Goal: Information Seeking & Learning: Learn about a topic

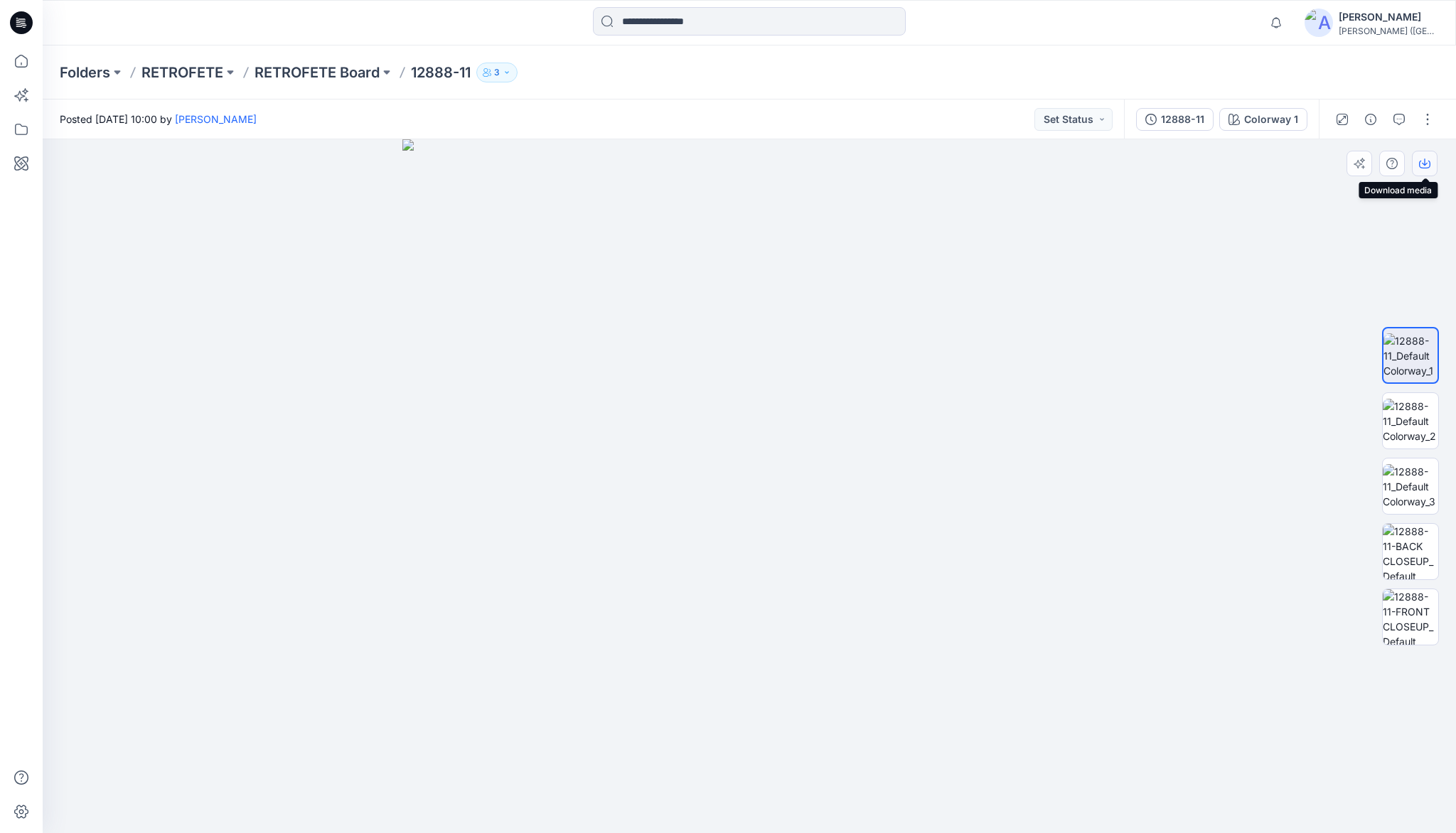
click at [1424, 165] on icon "button" at bounding box center [1425, 162] width 6 height 7
click at [1409, 412] on img at bounding box center [1410, 420] width 56 height 45
click at [1425, 162] on icon "button" at bounding box center [1425, 162] width 6 height 7
click at [1420, 492] on img at bounding box center [1410, 486] width 56 height 45
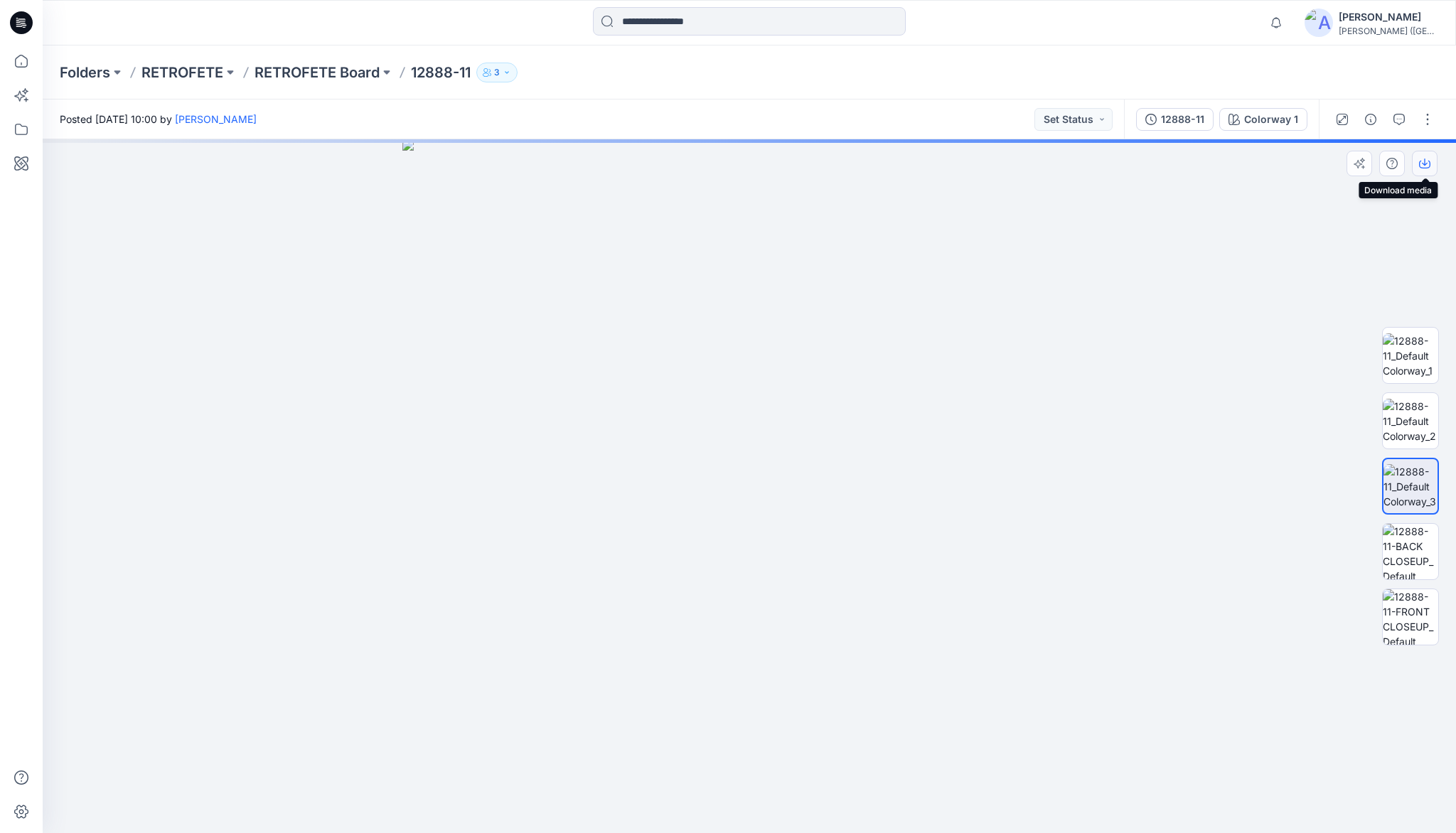
click at [1422, 165] on icon "button" at bounding box center [1425, 163] width 11 height 11
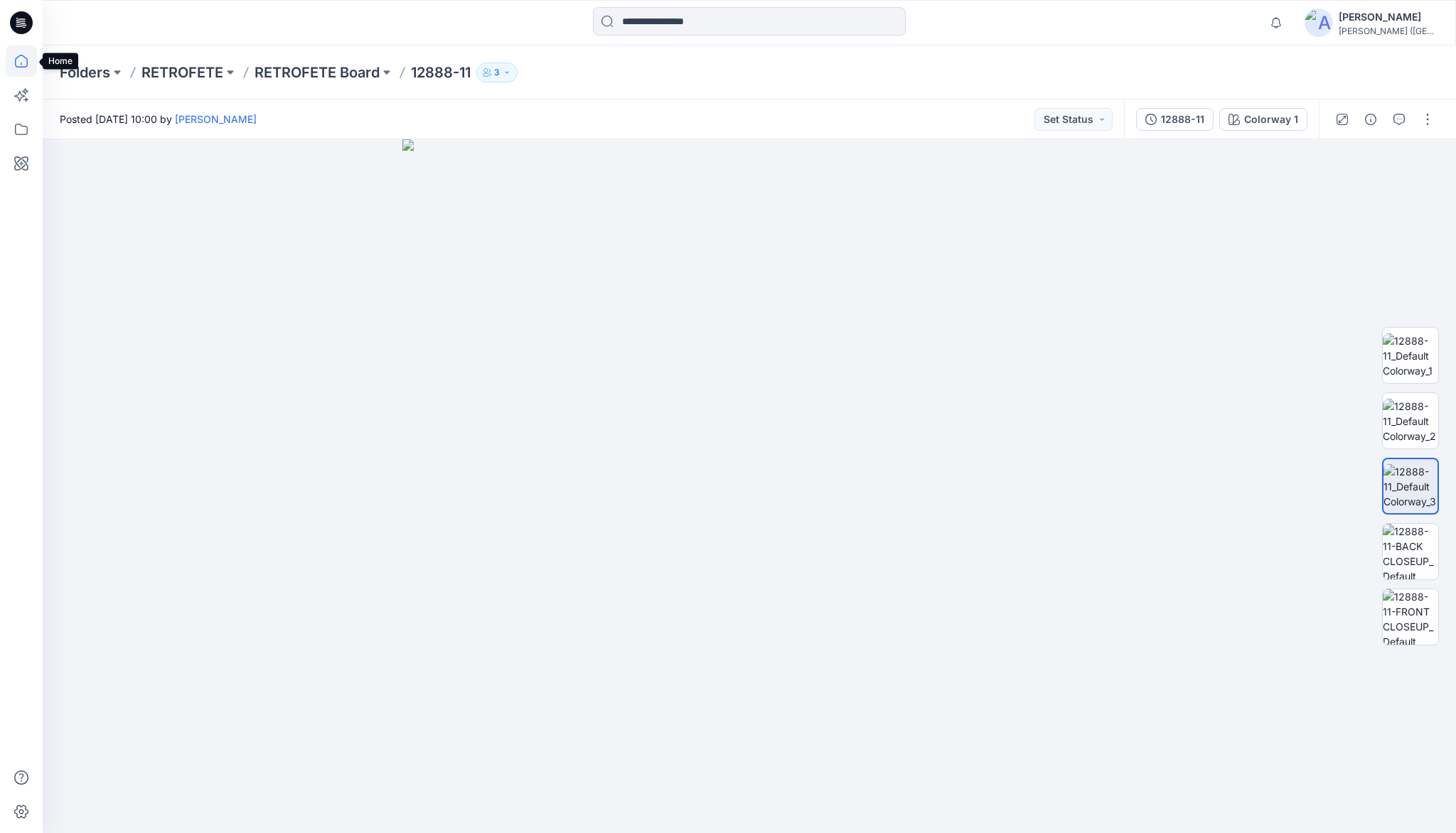
click at [26, 58] on icon at bounding box center [21, 61] width 13 height 13
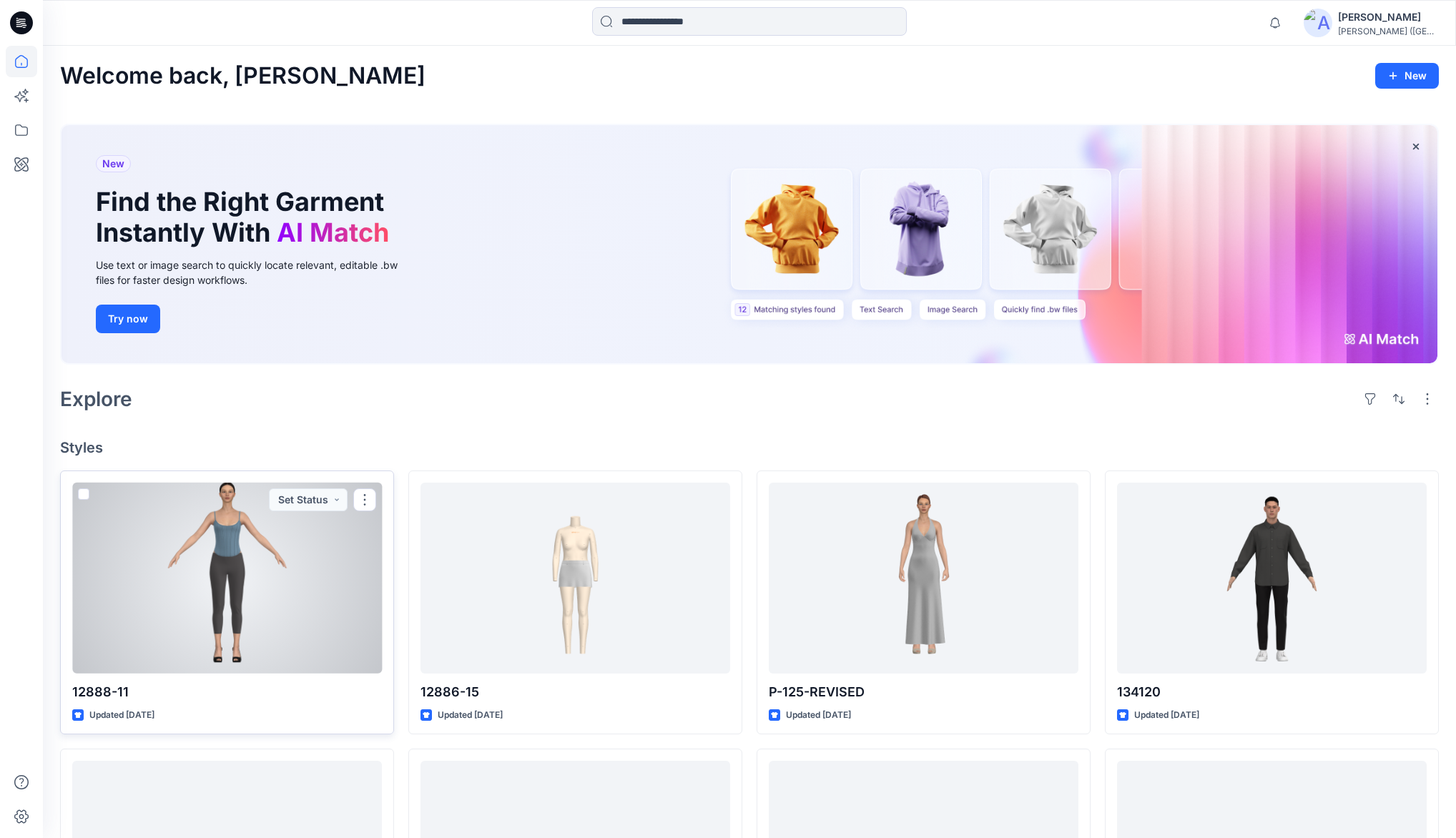
click at [290, 562] on div at bounding box center [227, 577] width 310 height 190
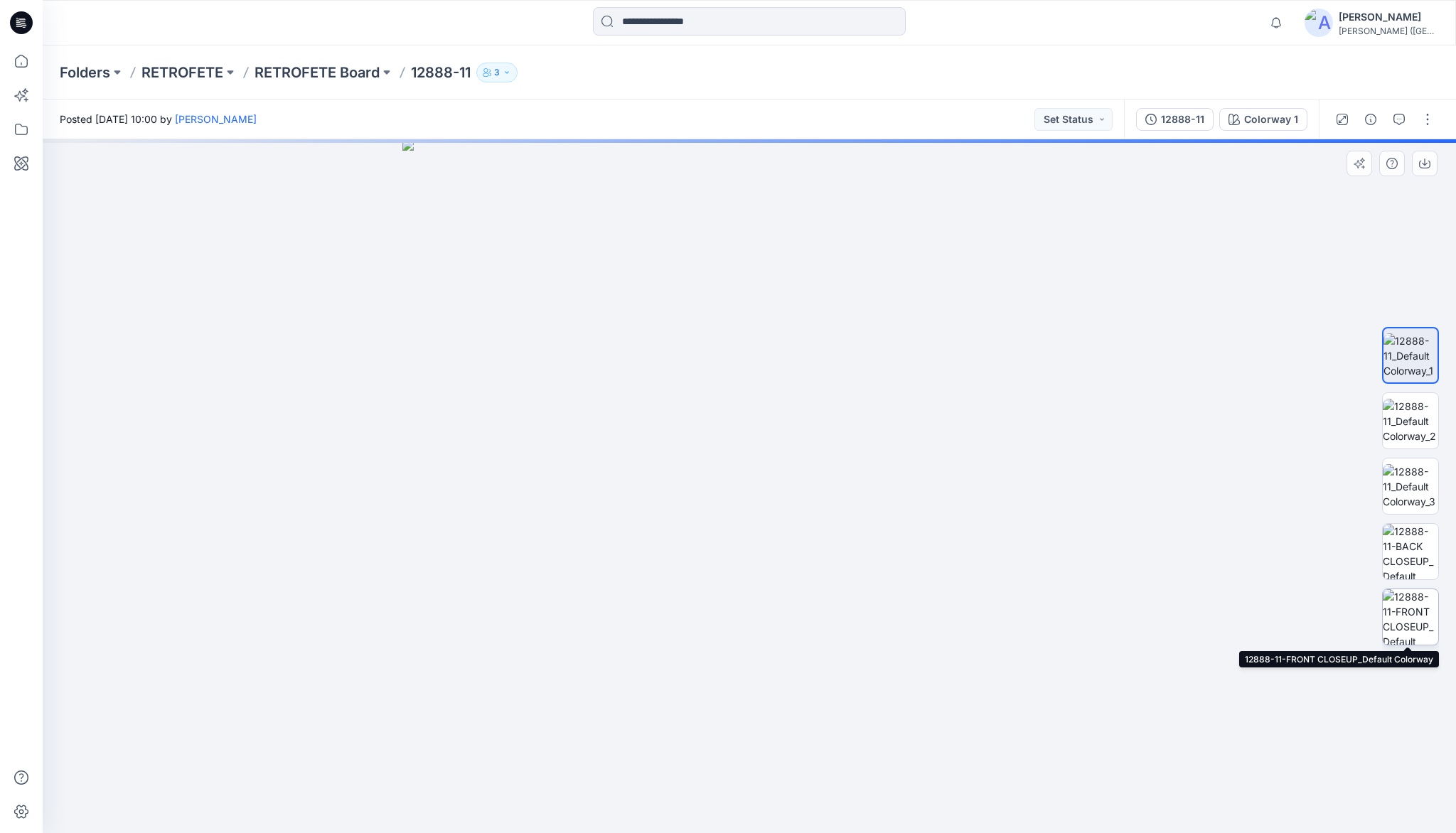
click at [1416, 600] on img at bounding box center [1410, 617] width 56 height 56
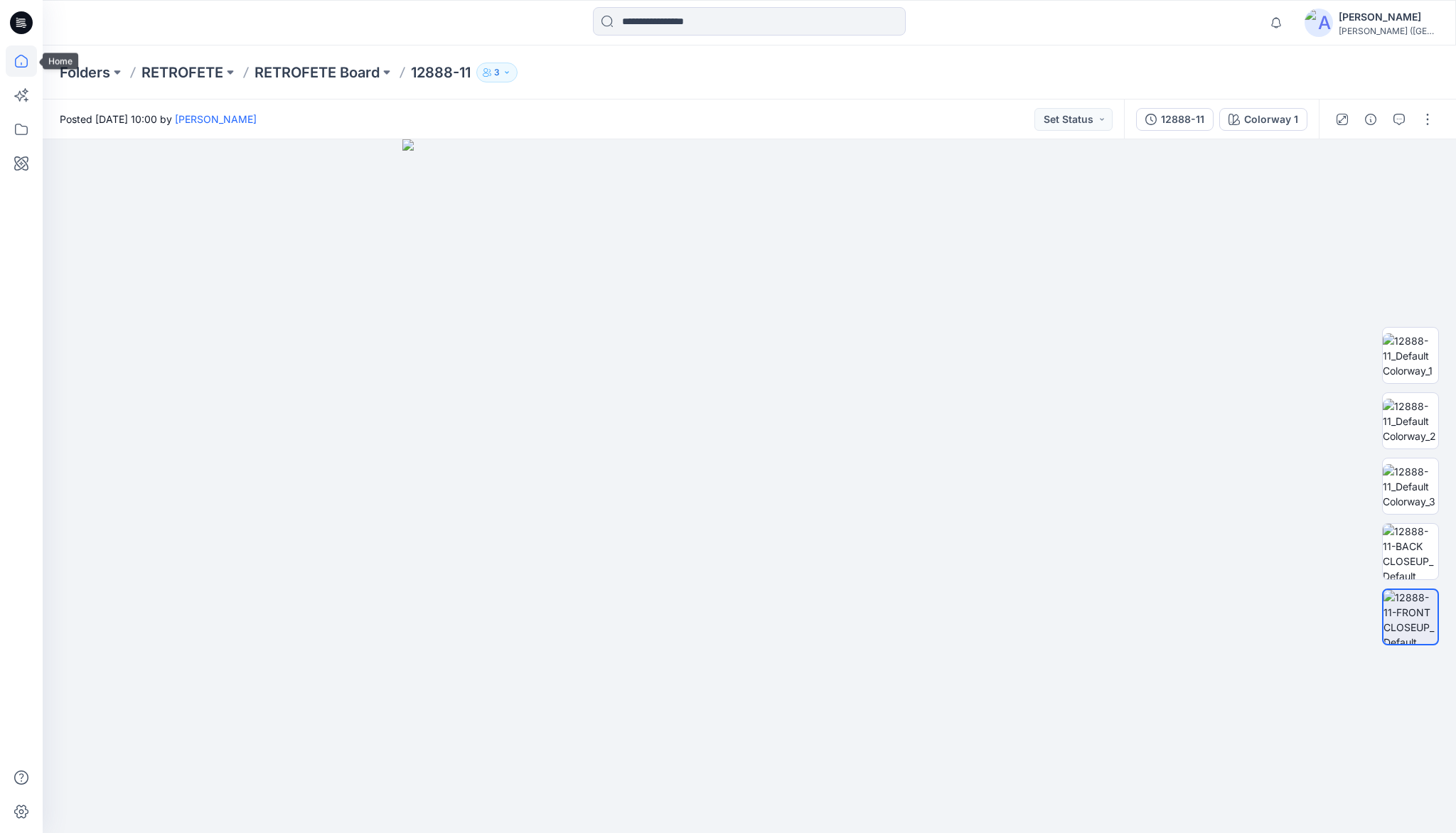
click at [19, 66] on icon at bounding box center [21, 61] width 13 height 13
